Goal: Transaction & Acquisition: Purchase product/service

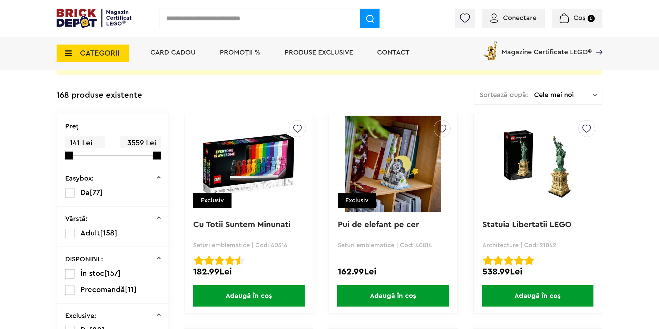
scroll to position [69, 0]
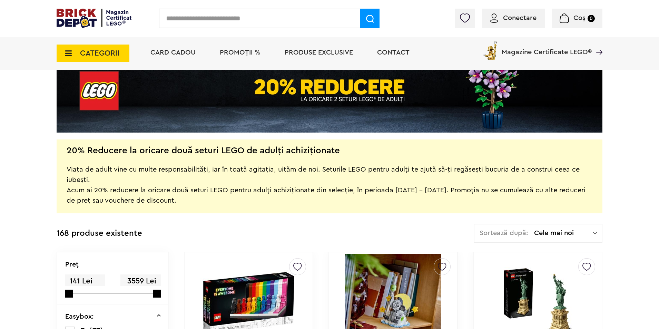
click at [236, 52] on span "PROMOȚII %" at bounding box center [240, 52] width 41 height 7
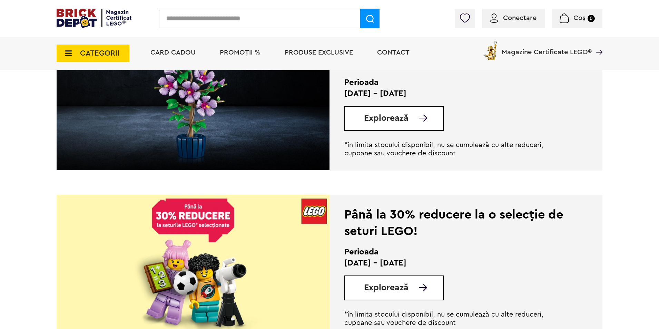
scroll to position [587, 0]
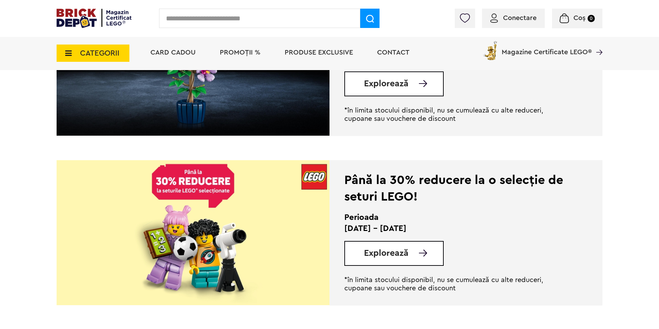
click at [394, 256] on span "Explorează" at bounding box center [386, 253] width 45 height 9
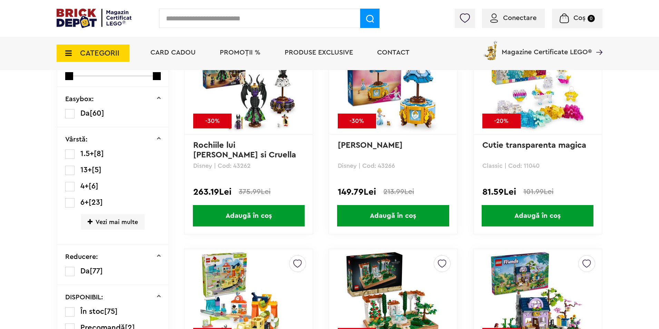
scroll to position [242, 0]
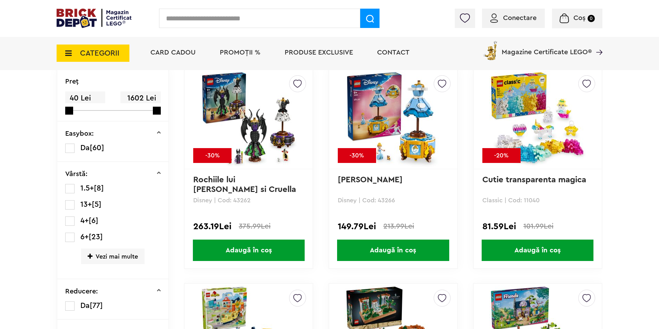
click at [387, 251] on span "Adaugă în coș" at bounding box center [393, 250] width 112 height 21
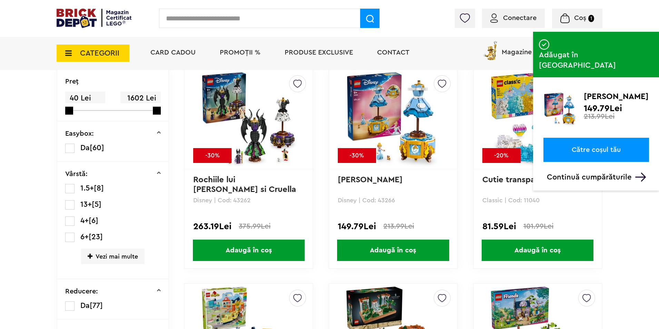
click at [608, 173] on p "Continuă cumpărăturile" at bounding box center [598, 177] width 102 height 9
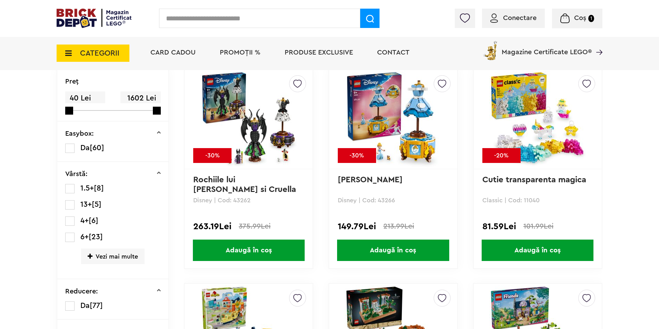
scroll to position [276, 0]
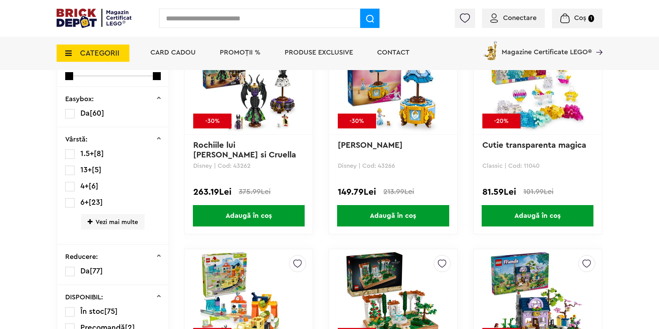
click at [100, 223] on span "Vezi mai multe" at bounding box center [113, 222] width 64 height 16
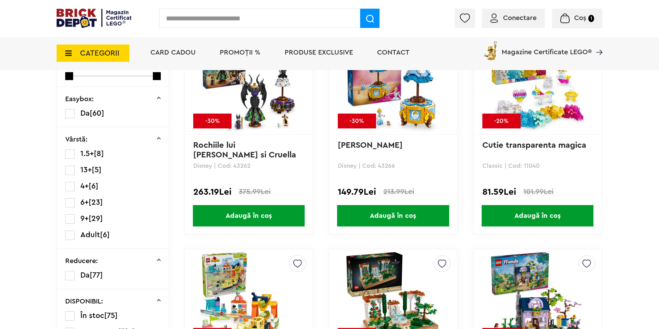
click at [72, 215] on label at bounding box center [69, 218] width 9 height 9
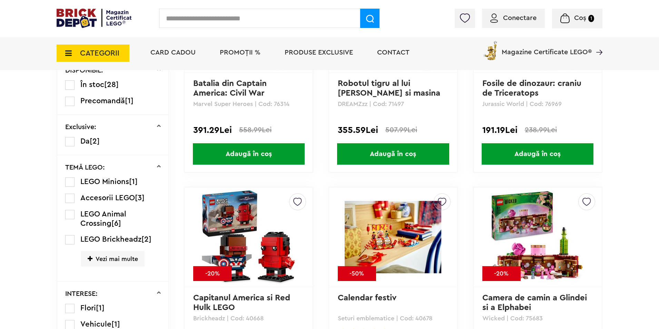
scroll to position [587, 0]
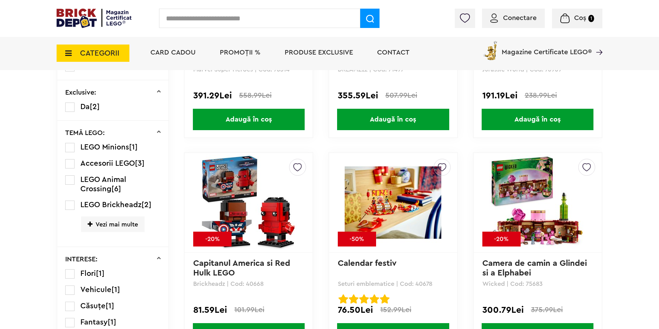
click at [556, 230] on img at bounding box center [538, 202] width 97 height 97
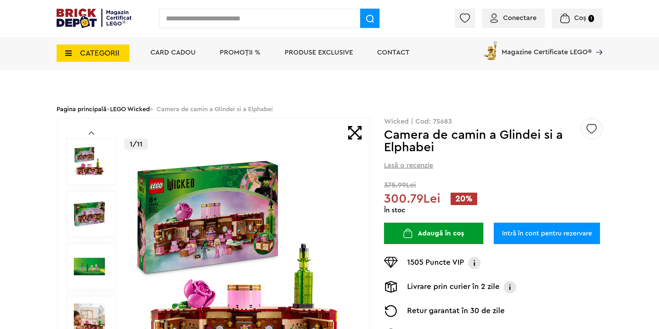
scroll to position [69, 0]
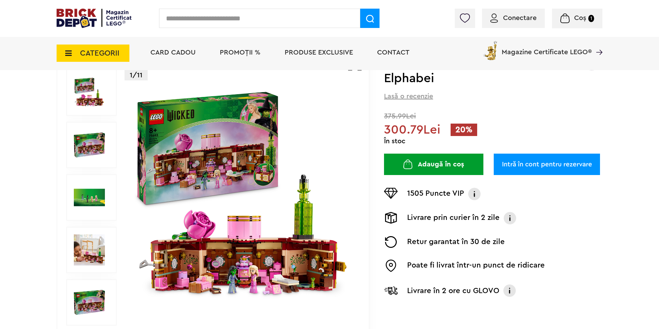
click at [297, 261] on img at bounding box center [243, 197] width 222 height 222
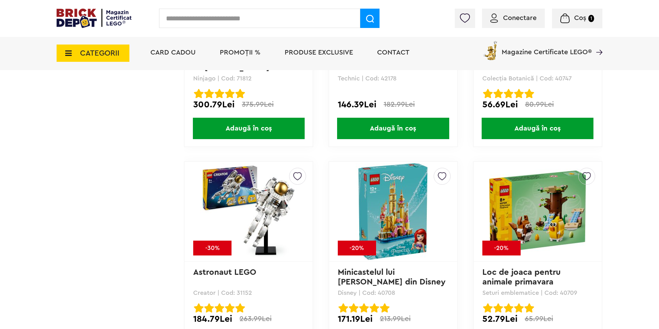
scroll to position [1899, 0]
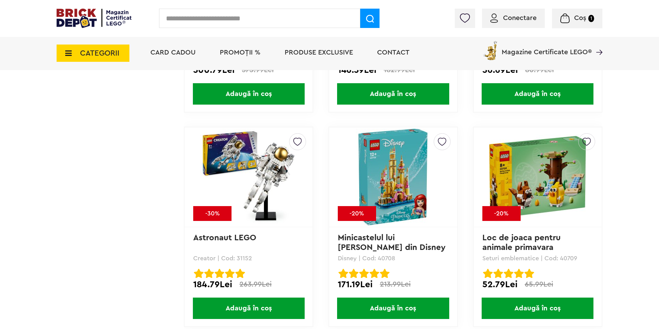
click at [398, 310] on span "Adaugă în coș" at bounding box center [393, 308] width 112 height 21
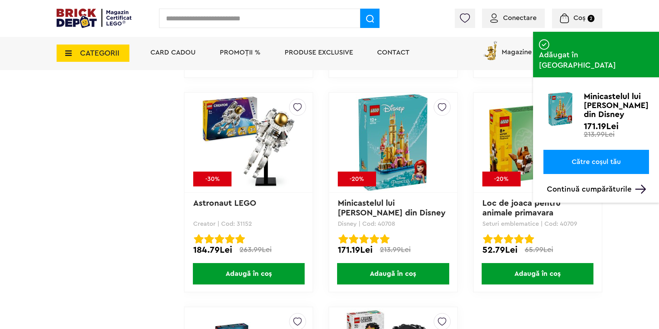
scroll to position [1968, 0]
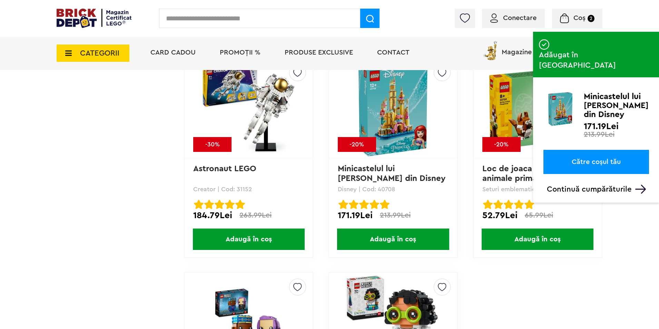
click at [614, 185] on p "Continuă cumpărăturile" at bounding box center [598, 189] width 102 height 9
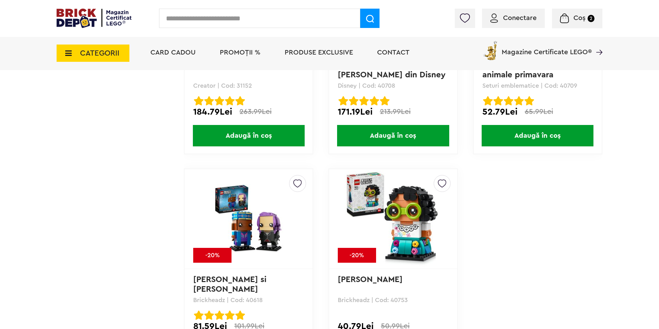
scroll to position [1899, 0]
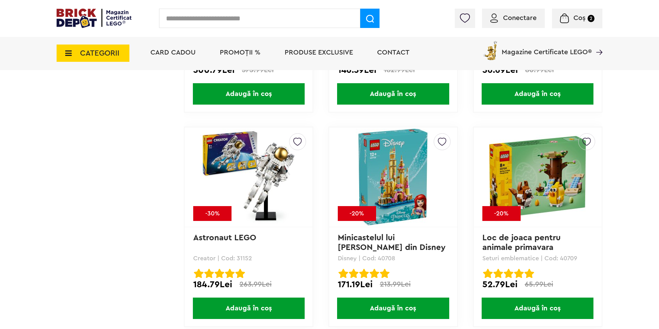
click at [407, 178] on img at bounding box center [393, 177] width 97 height 97
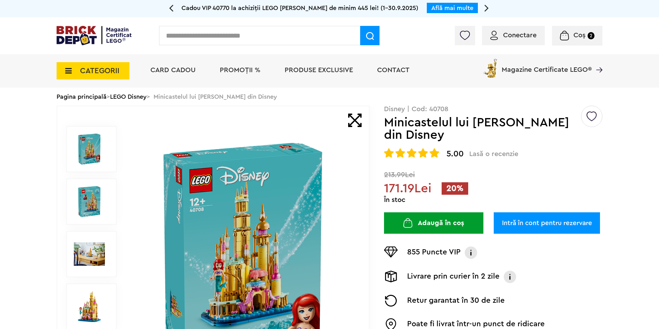
click at [83, 202] on img at bounding box center [89, 201] width 31 height 31
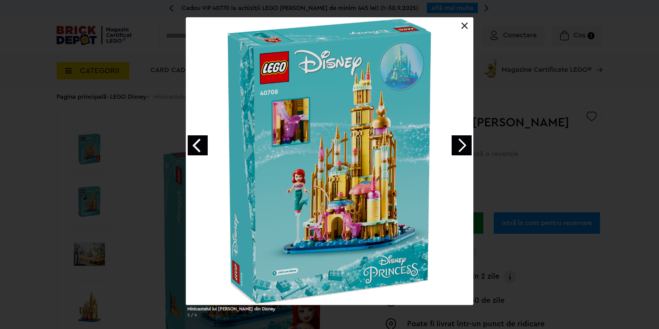
click at [466, 145] on link "Next image" at bounding box center [462, 145] width 20 height 20
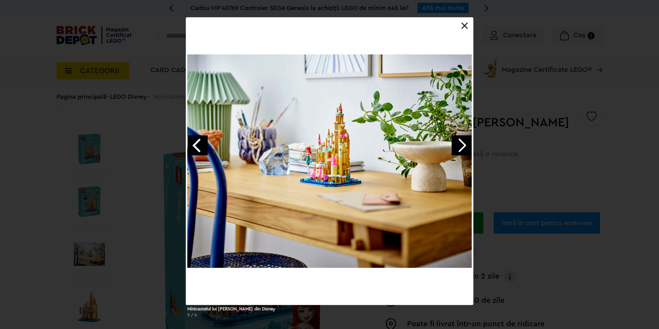
click at [466, 145] on link "Next image" at bounding box center [462, 145] width 20 height 20
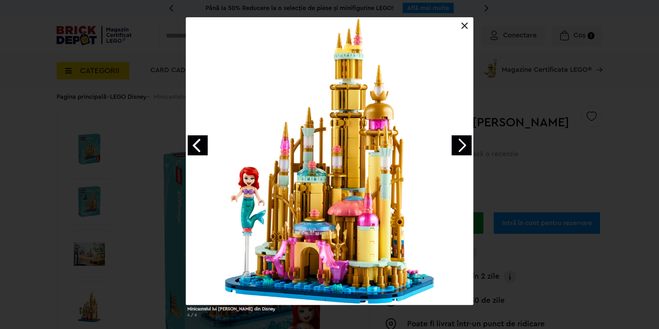
click at [466, 145] on link "Next image" at bounding box center [462, 145] width 20 height 20
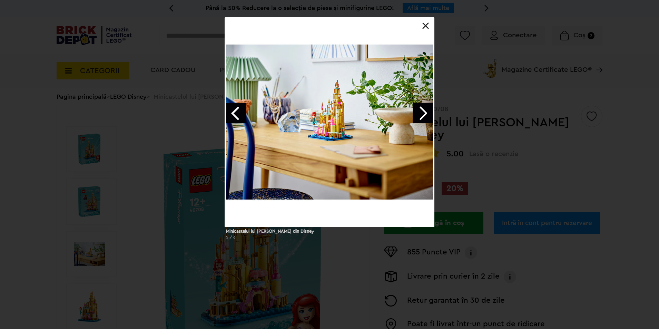
click at [427, 23] on link at bounding box center [426, 25] width 7 height 7
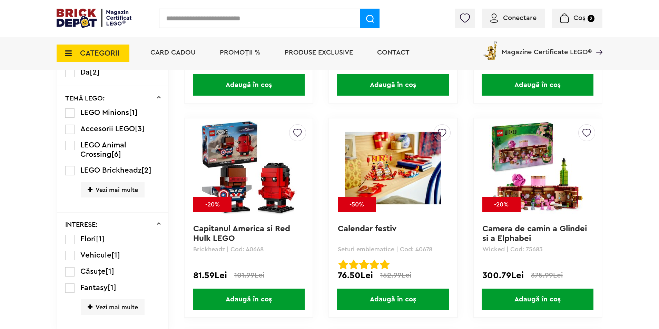
scroll to position [656, 0]
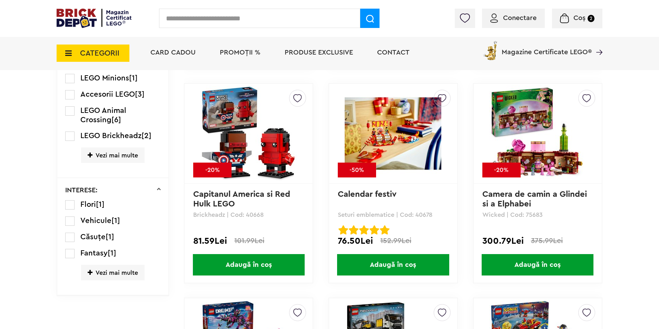
click at [544, 269] on span "Adaugă în coș" at bounding box center [538, 264] width 112 height 21
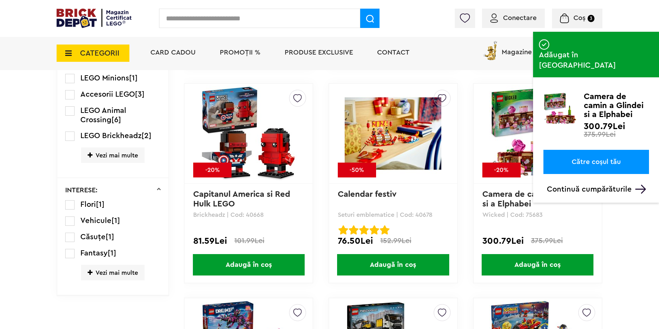
click at [616, 185] on p "Continuă cumpărăturile" at bounding box center [598, 189] width 102 height 9
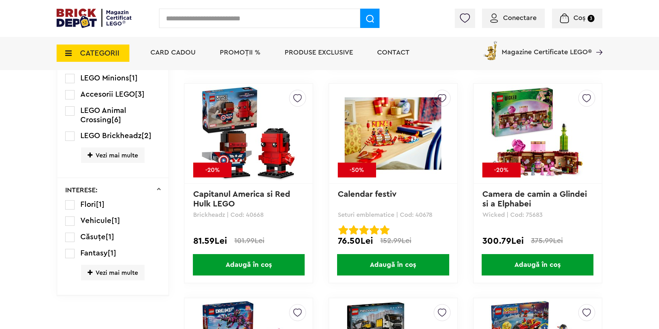
click at [479, 193] on div "Creează o listă nouă -20% Camera de camin a Glindei si a Elphabei Wicked | Cod:…" at bounding box center [537, 183] width 129 height 200
click at [493, 194] on link "Camera de camin a Glindei si a Elphabei" at bounding box center [536, 199] width 107 height 18
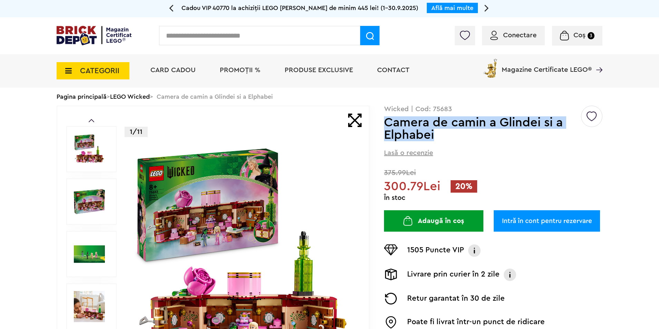
drag, startPoint x: 386, startPoint y: 122, endPoint x: 435, endPoint y: 137, distance: 51.3
click at [435, 137] on h1 "Camera de camin a Glindei si a Elphabei" at bounding box center [482, 128] width 196 height 25
copy h1 "Camera de camin a Glindei si a Elphabei"
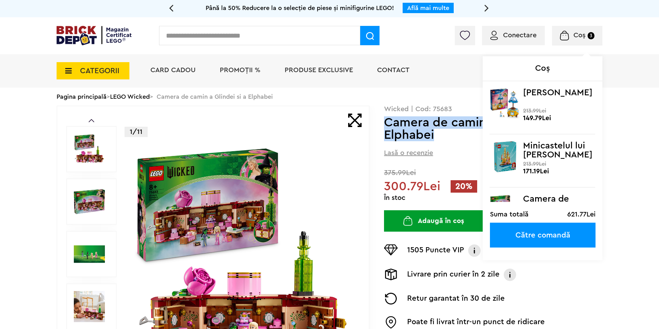
click at [567, 35] on img at bounding box center [564, 36] width 9 height 10
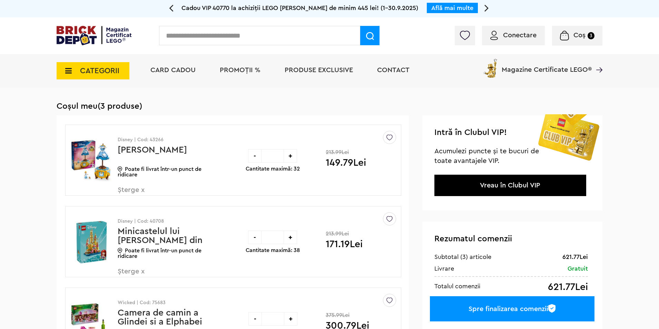
click at [483, 187] on link "Vreau în Clubul VIP" at bounding box center [510, 185] width 60 height 7
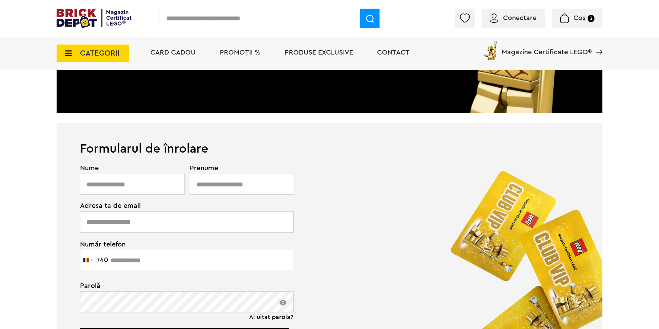
scroll to position [242, 0]
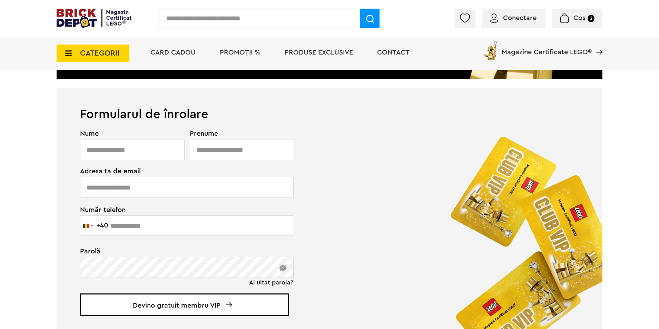
type input "**********"
click at [202, 187] on input "text" at bounding box center [187, 187] width 214 height 21
type input "**********"
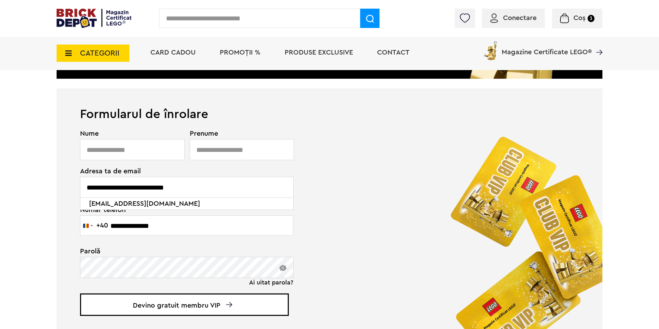
click at [168, 150] on div "**********" at bounding box center [180, 223] width 201 height 186
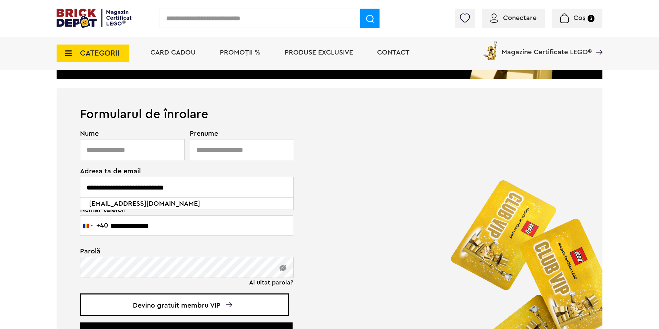
scroll to position [418, 0]
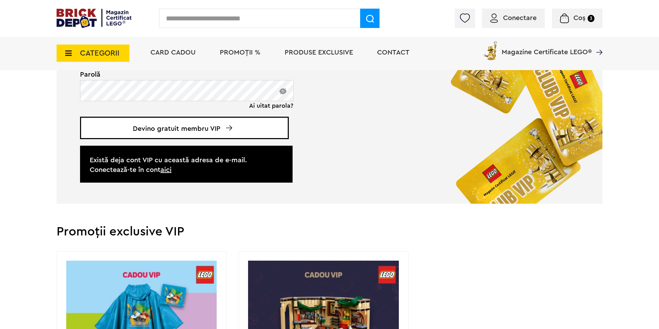
click at [171, 171] on link "aici" at bounding box center [166, 169] width 11 height 7
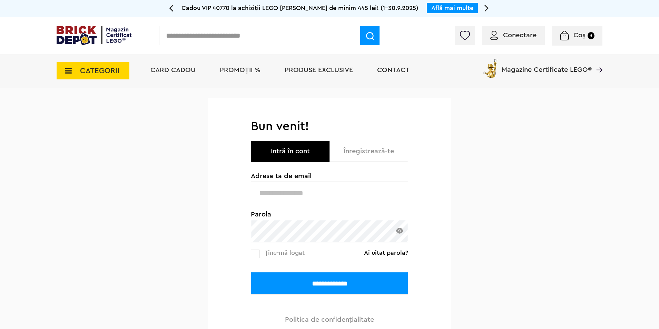
type input "**********"
click at [326, 285] on input "**********" at bounding box center [329, 283] width 157 height 22
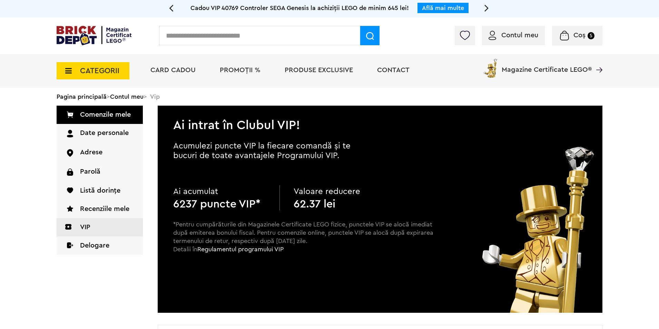
click at [588, 32] on span "Coș 5" at bounding box center [577, 35] width 35 height 7
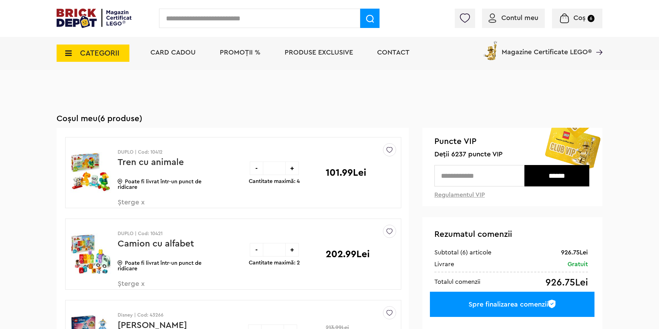
scroll to position [35, 0]
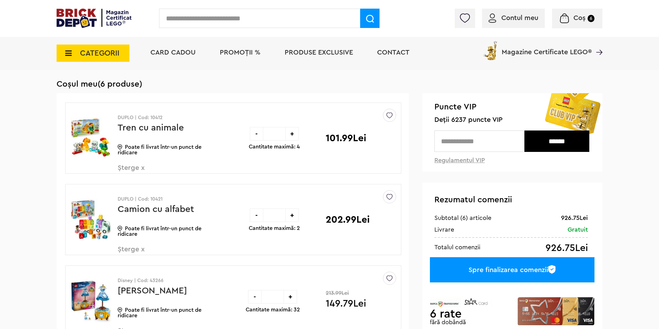
click at [134, 167] on span "Șterge x" at bounding box center [158, 171] width 81 height 15
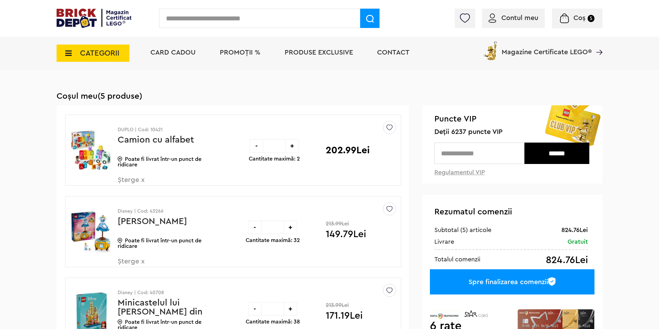
scroll to position [35, 0]
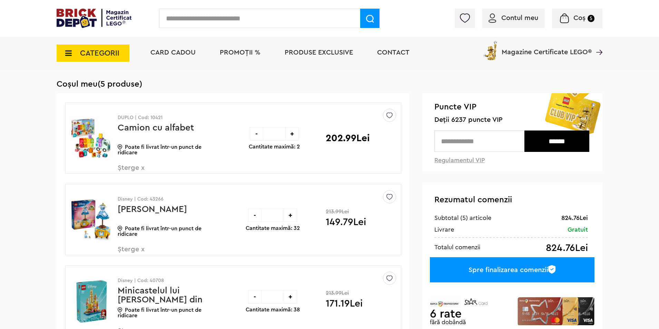
click at [132, 167] on span "Șterge x" at bounding box center [158, 171] width 81 height 15
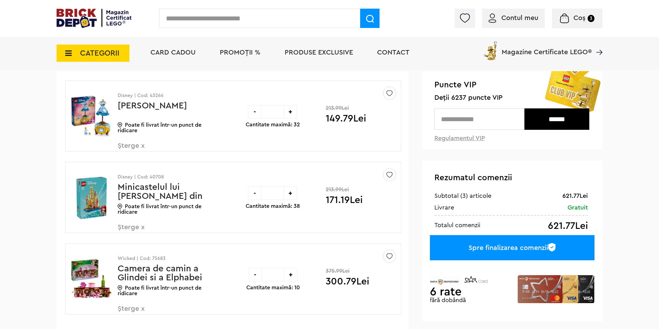
scroll to position [91, 0]
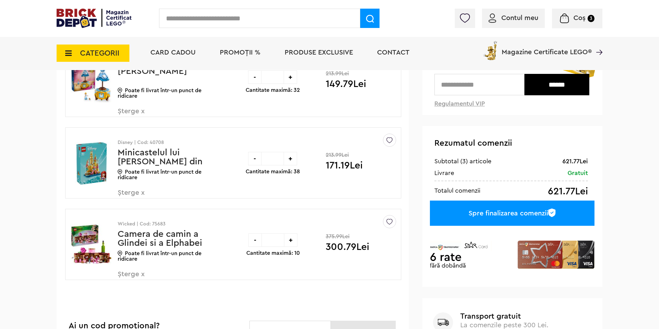
click at [136, 196] on span "Șterge x" at bounding box center [158, 196] width 81 height 15
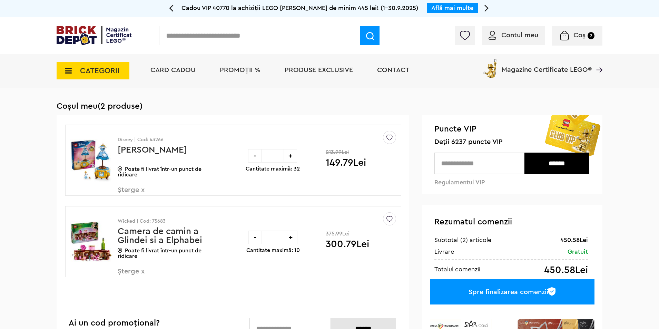
click at [514, 292] on div "Spre finalizarea comenzii" at bounding box center [512, 291] width 165 height 25
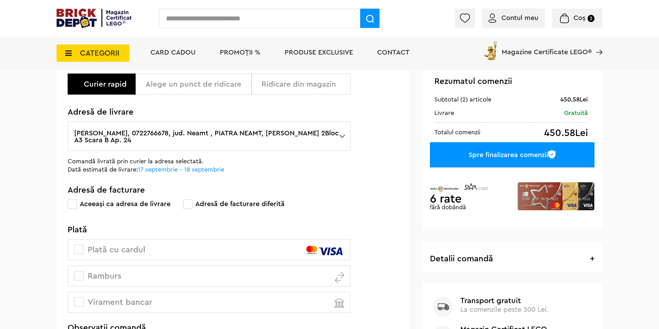
scroll to position [104, 0]
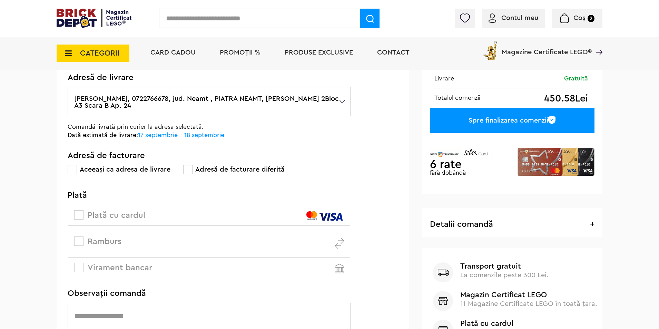
click at [77, 238] on span at bounding box center [78, 241] width 9 height 9
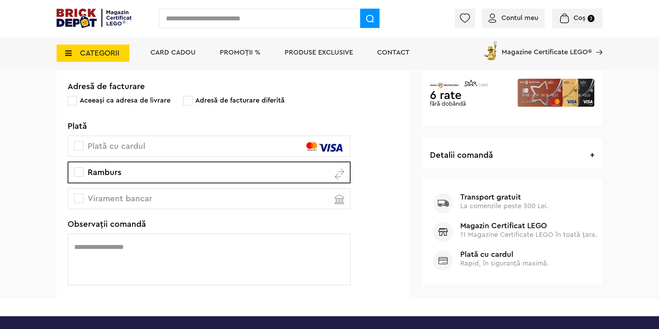
scroll to position [35, 0]
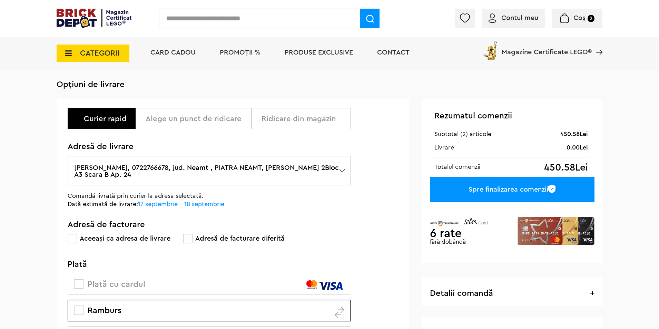
click at [486, 186] on div "Spre finalizarea comenzii" at bounding box center [512, 189] width 165 height 25
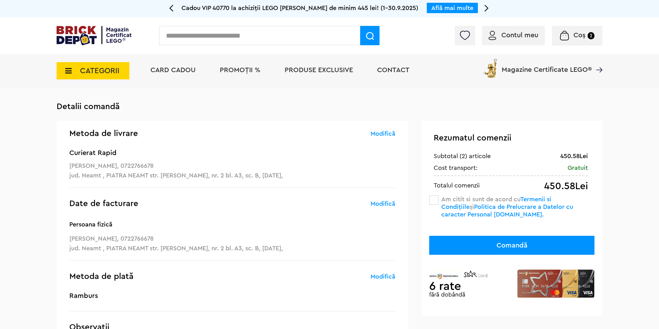
click at [444, 201] on label "Am citit si sunt de acord cu Termenii si Condițiile și Politica de Prelucrare a…" at bounding box center [508, 206] width 132 height 21
click at [516, 247] on button "Comandă" at bounding box center [512, 245] width 165 height 19
